Goal: Navigation & Orientation: Find specific page/section

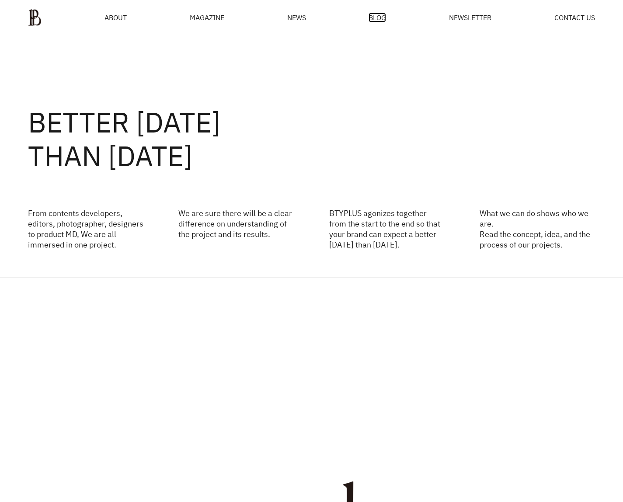
click at [385, 14] on span "BLOG" at bounding box center [377, 17] width 17 height 7
click at [549, 18] on ul "ABOUT MAGAZINE SEE ALL OFF THE REC INSIDE BTYPLUS CURATION NEWS BLOG NEWSLETTER…" at bounding box center [311, 17] width 567 height 17
click at [478, 14] on span "NEWSLETTER" at bounding box center [470, 17] width 42 height 7
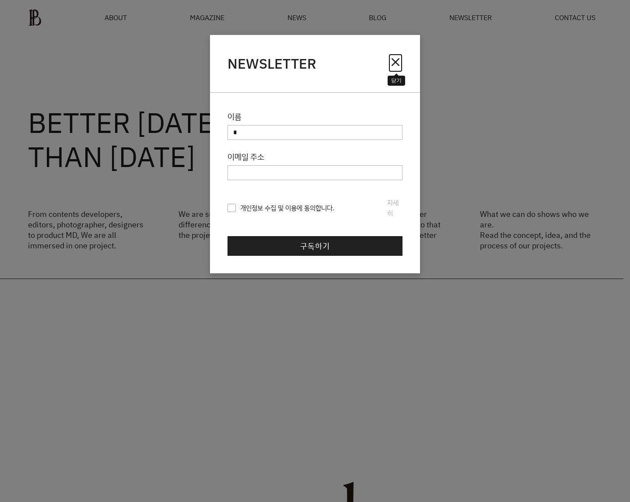
click at [396, 67] on span "close" at bounding box center [395, 62] width 14 height 14
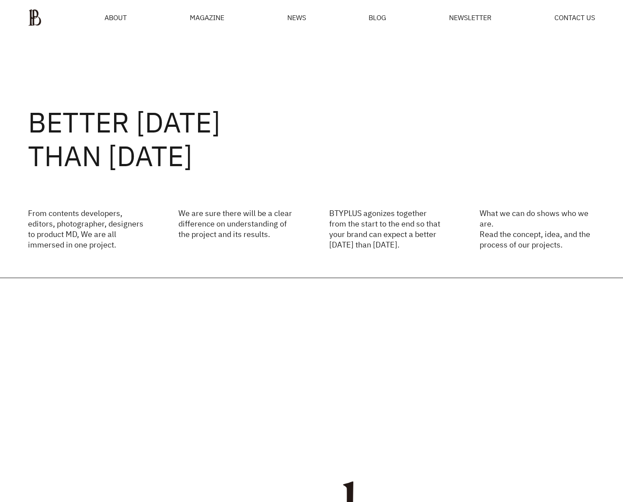
click at [199, 21] on div "MAGAZINE" at bounding box center [207, 17] width 35 height 7
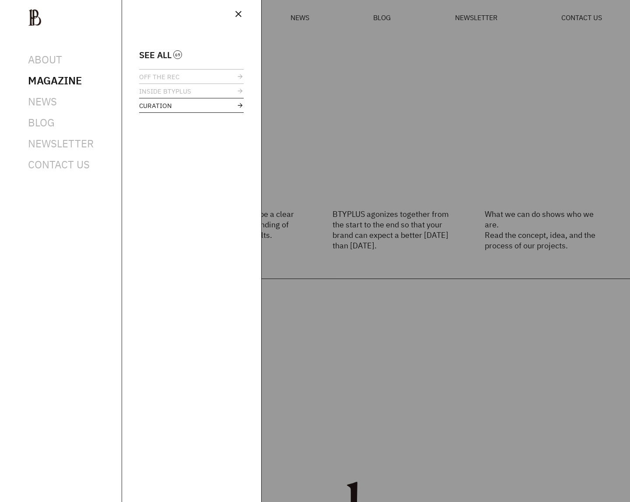
click at [165, 102] on span "CURATION" at bounding box center [155, 105] width 33 height 7
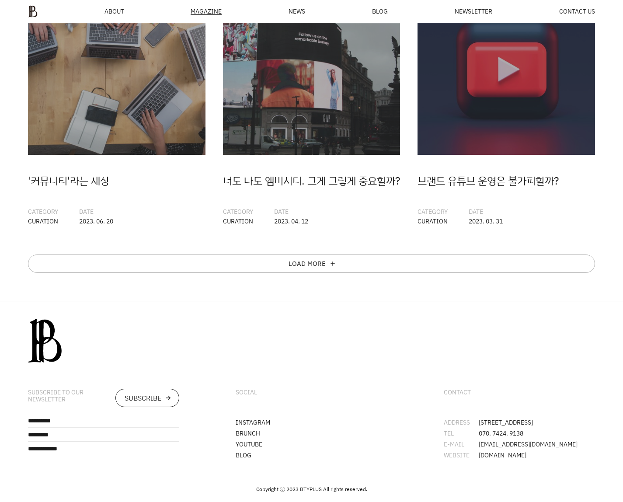
click at [161, 390] on div "SUBSCRIBE arrow_forward" at bounding box center [147, 398] width 64 height 18
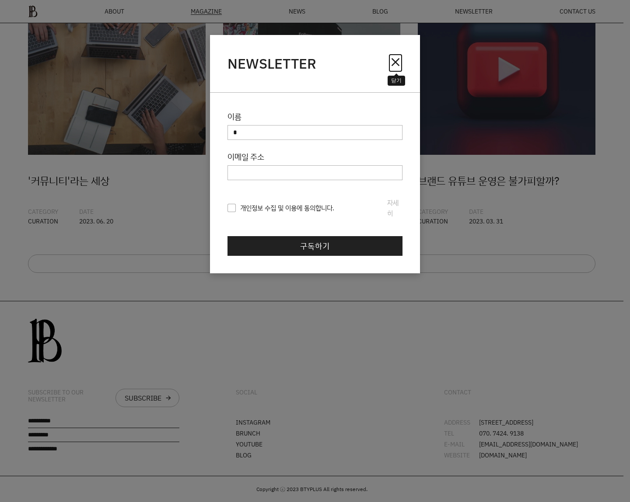
click at [396, 57] on span "close" at bounding box center [395, 62] width 14 height 14
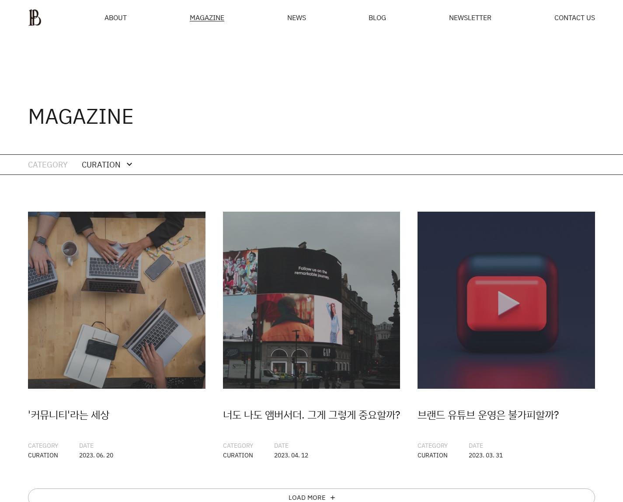
click at [188, 18] on ul "ABOUT MAGAZINE SEE ALL OFF THE REC INSIDE BTYPLUS CURATION NEWS BLOG NEWSLETTER…" at bounding box center [311, 17] width 567 height 17
click at [115, 15] on span "ABOUT" at bounding box center [115, 17] width 22 height 7
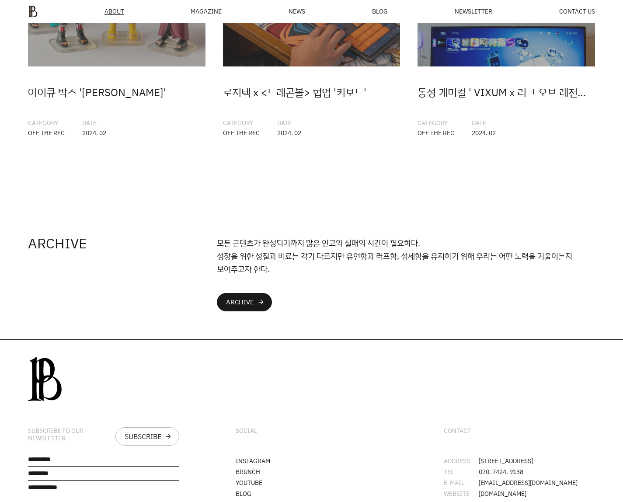
scroll to position [1843, 0]
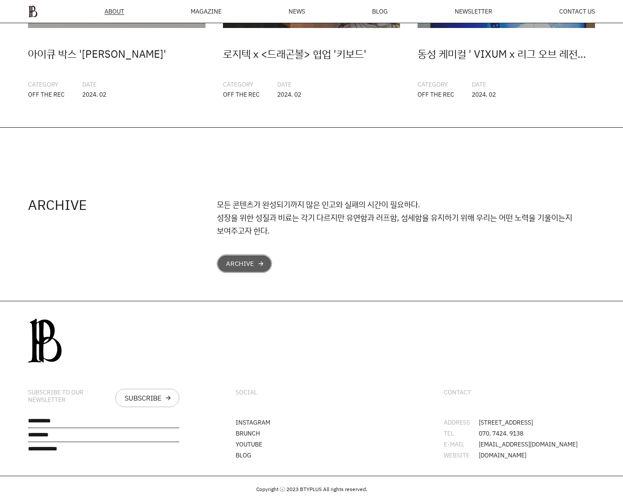
click at [233, 254] on link "ARCHIVE arrow_forward" at bounding box center [244, 263] width 55 height 18
click at [334, 430] on li "BRUNCH" at bounding box center [311, 433] width 151 height 6
drag, startPoint x: 365, startPoint y: 319, endPoint x: 395, endPoint y: 470, distance: 154.6
click at [366, 323] on div "SOCIAL INSTAGRAM [PERSON_NAME] YOUTUBE BLOG" at bounding box center [311, 388] width 207 height 174
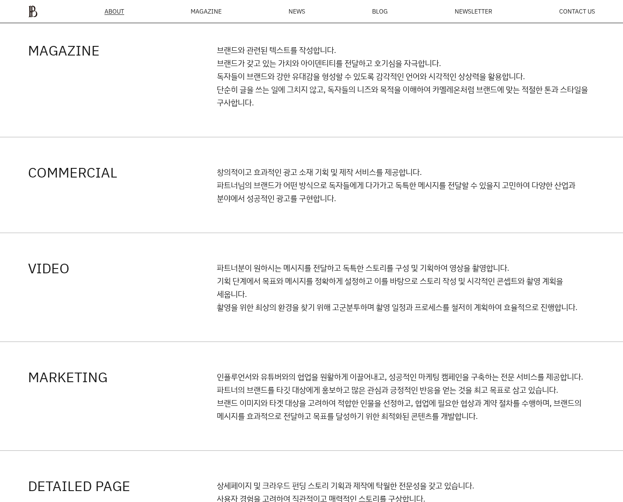
scroll to position [651, 0]
